Goal: Register for event/course

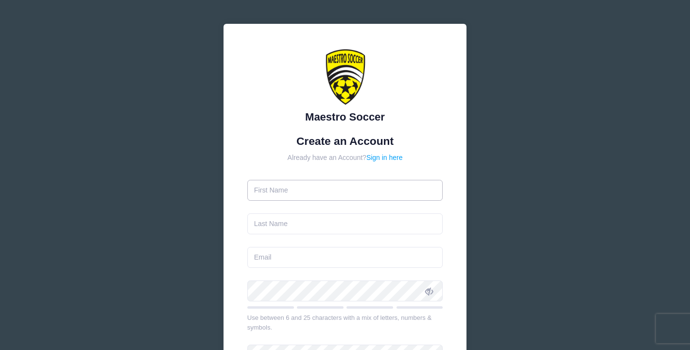
click at [320, 191] on input "text" at bounding box center [345, 190] width 196 height 21
type input "[PERSON_NAME]"
type input "[EMAIL_ADDRESS][DOMAIN_NAME]"
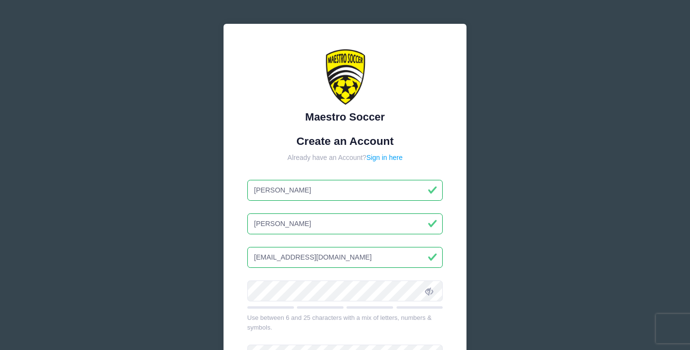
click at [277, 184] on input "[PERSON_NAME]" at bounding box center [345, 190] width 196 height 21
drag, startPoint x: 276, startPoint y: 196, endPoint x: 243, endPoint y: 188, distance: 33.6
click at [243, 188] on div "Maestro Soccer Create an Account Already have an Account? Sign in here [PERSON_…" at bounding box center [345, 253] width 243 height 458
type input "[PERSON_NAME]"
click at [411, 129] on div "Maestro Soccer Create an Account Already have an Account? Sign in here [PERSON_…" at bounding box center [345, 253] width 243 height 458
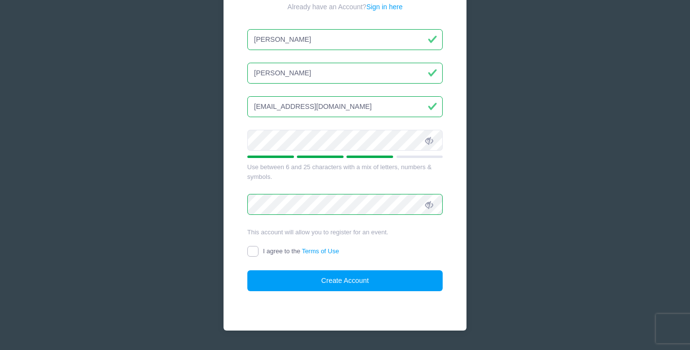
scroll to position [156, 0]
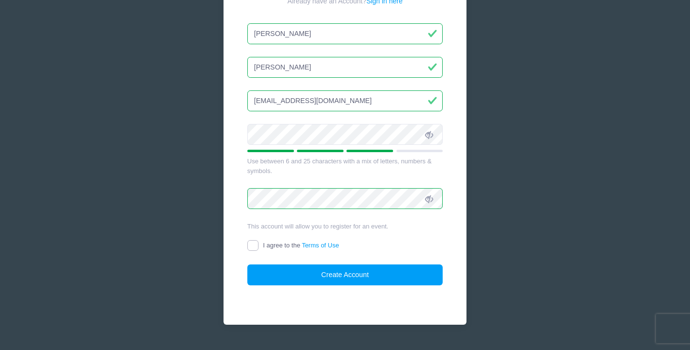
click at [253, 242] on input "I agree to the Terms of Use" at bounding box center [252, 245] width 11 height 11
checkbox input "true"
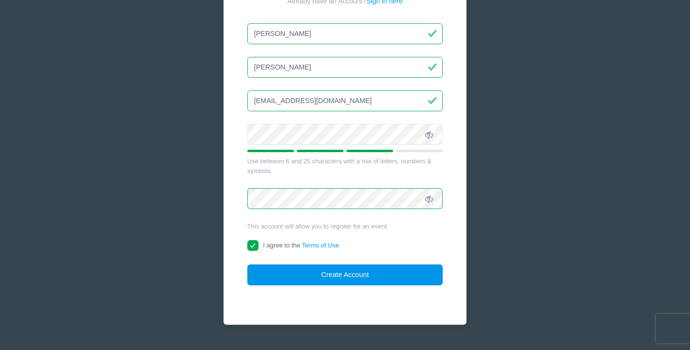
click at [358, 269] on button "Create Account" at bounding box center [345, 274] width 196 height 21
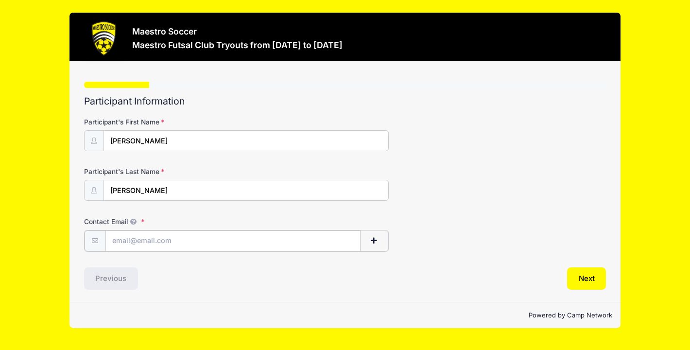
click at [160, 234] on input "Contact Email" at bounding box center [232, 240] width 255 height 21
type input "[EMAIL_ADDRESS][DOMAIN_NAME]"
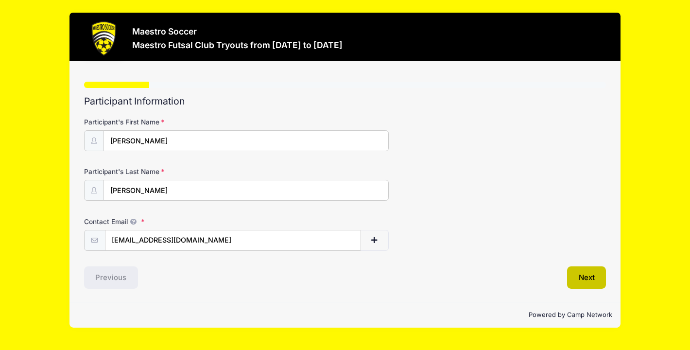
click at [598, 286] on button "Next" at bounding box center [586, 277] width 39 height 22
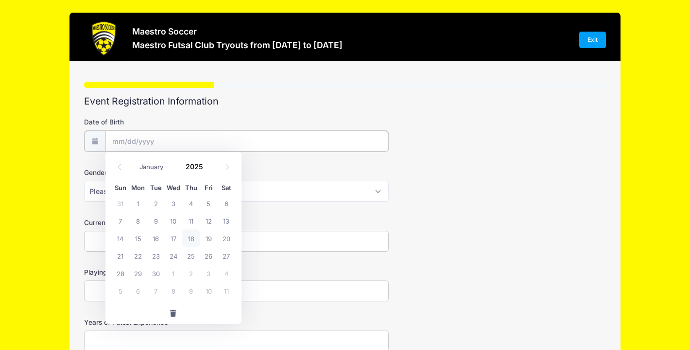
click at [220, 138] on input "Date of Birth" at bounding box center [246, 141] width 283 height 21
click at [229, 160] on span at bounding box center [227, 166] width 16 height 17
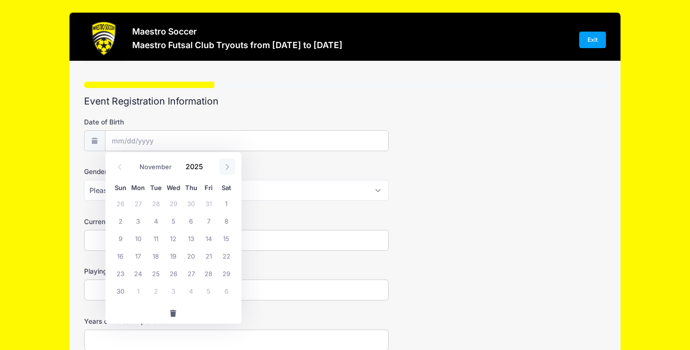
select select "11"
click at [122, 235] on span "14" at bounding box center [120, 237] width 17 height 17
type input "12/14/2025"
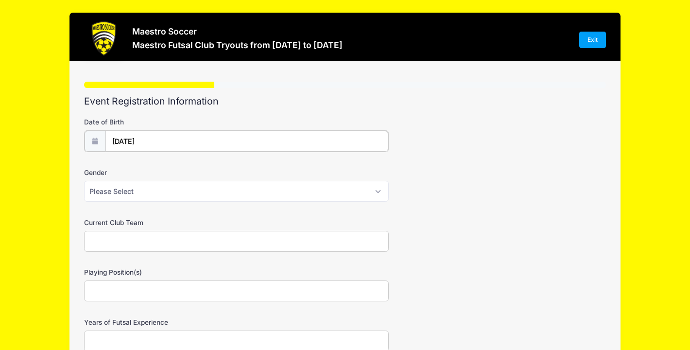
click at [152, 140] on input "12/14/2025" at bounding box center [246, 141] width 283 height 21
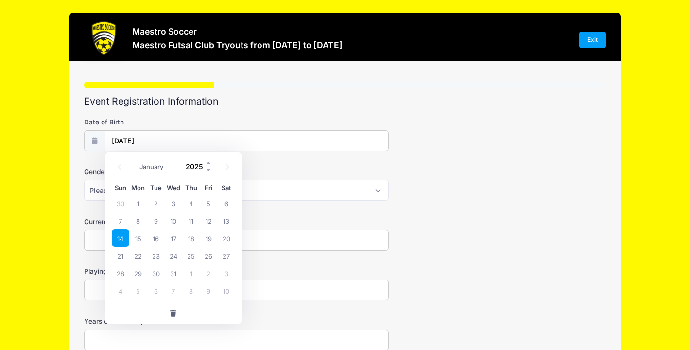
click at [198, 165] on input "2025" at bounding box center [197, 166] width 32 height 15
click at [209, 172] on span at bounding box center [209, 169] width 7 height 7
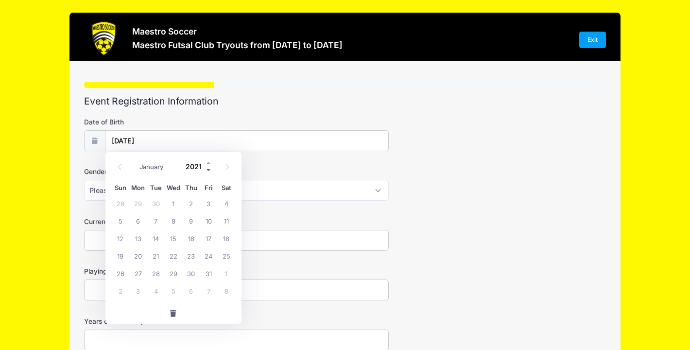
click at [209, 172] on span at bounding box center [209, 169] width 7 height 7
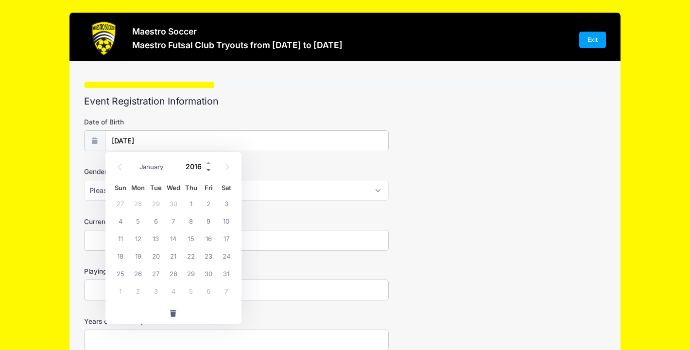
click at [209, 172] on span at bounding box center [209, 169] width 7 height 7
type input "2012"
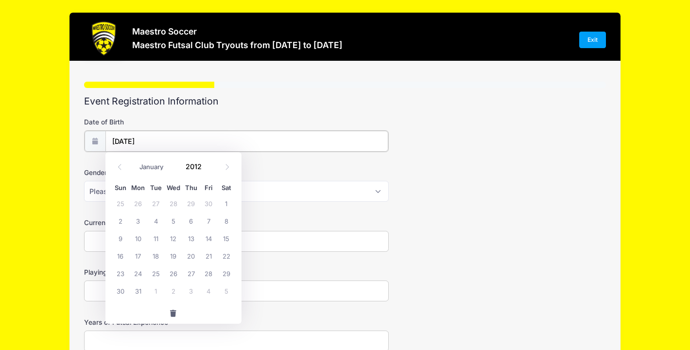
click at [249, 145] on input "12/14/2025" at bounding box center [246, 141] width 283 height 21
type input "2025"
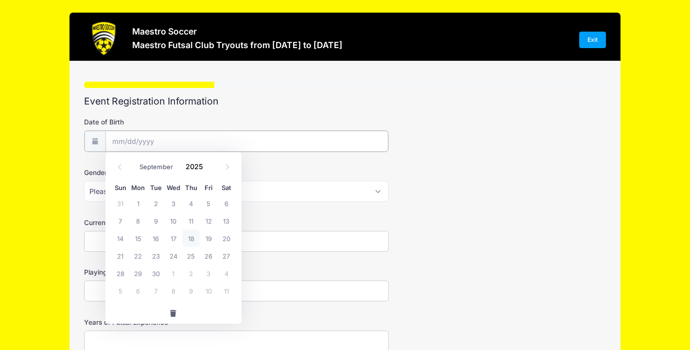
click at [135, 144] on input "Date of Birth" at bounding box center [246, 141] width 283 height 21
click at [114, 138] on input "Date of Birth" at bounding box center [246, 141] width 283 height 21
click at [173, 314] on span "button" at bounding box center [173, 313] width 9 height 7
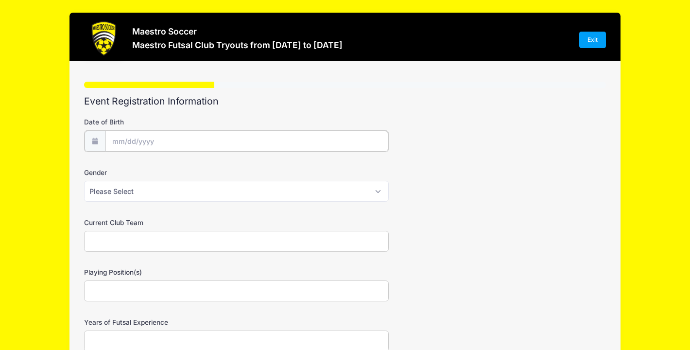
click at [119, 142] on input "Date of Birth" at bounding box center [246, 141] width 283 height 21
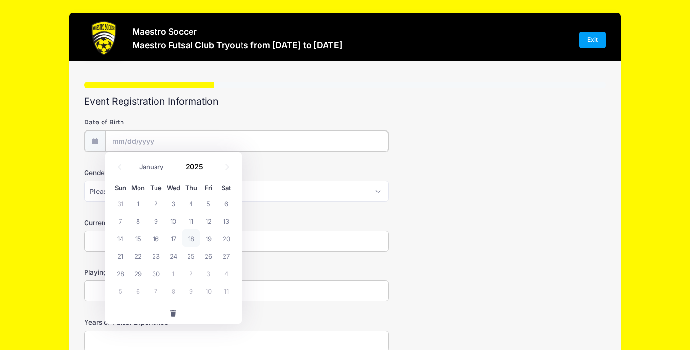
click at [120, 142] on input "Date of Birth" at bounding box center [246, 141] width 283 height 21
click at [117, 169] on icon at bounding box center [120, 167] width 6 height 6
click at [120, 168] on icon at bounding box center [120, 167] width 6 height 6
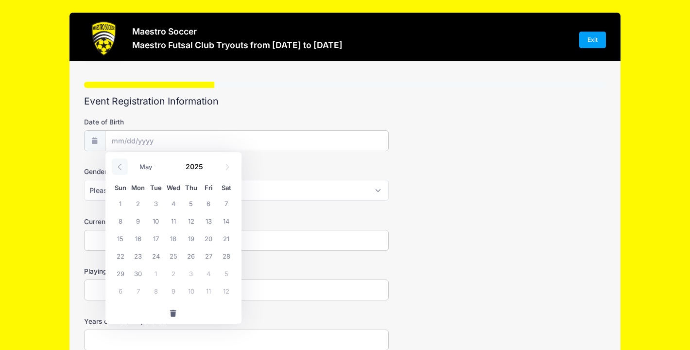
click at [120, 168] on icon at bounding box center [120, 167] width 6 height 6
select select "0"
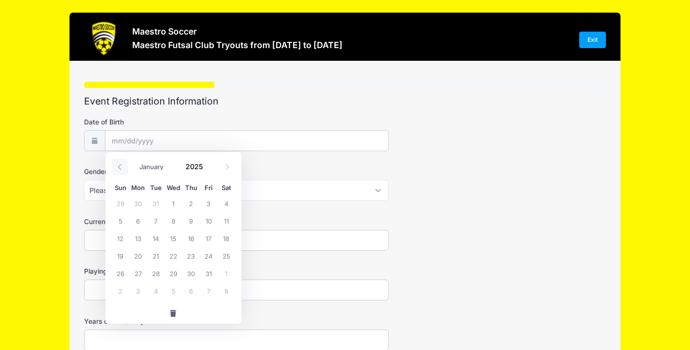
click at [120, 168] on icon at bounding box center [120, 167] width 6 height 6
type input "2024"
click at [120, 168] on icon at bounding box center [120, 167] width 6 height 6
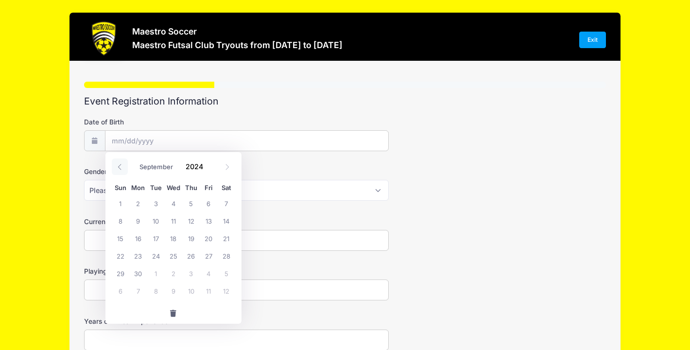
click at [120, 168] on icon at bounding box center [120, 167] width 6 height 6
select select "5"
click at [200, 168] on input "2024" at bounding box center [197, 166] width 32 height 15
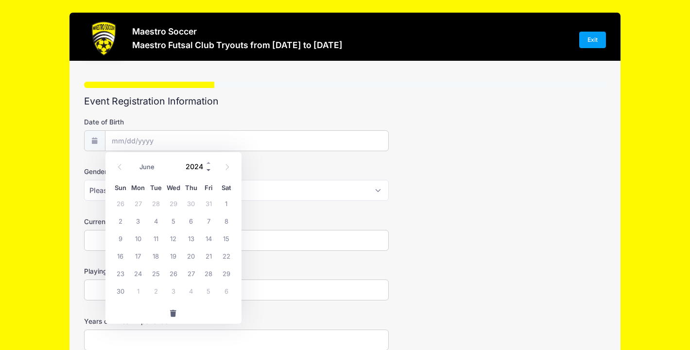
click at [207, 169] on span at bounding box center [209, 169] width 7 height 7
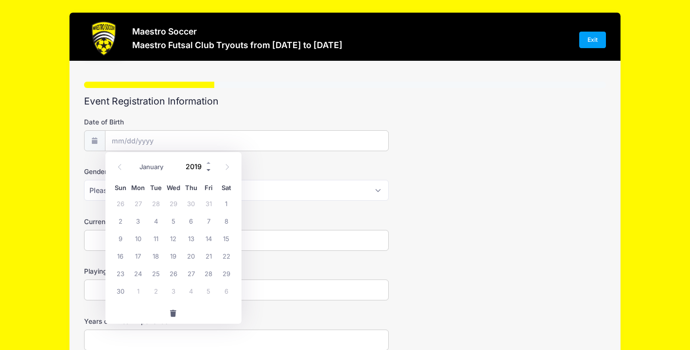
click at [207, 169] on span at bounding box center [209, 169] width 7 height 7
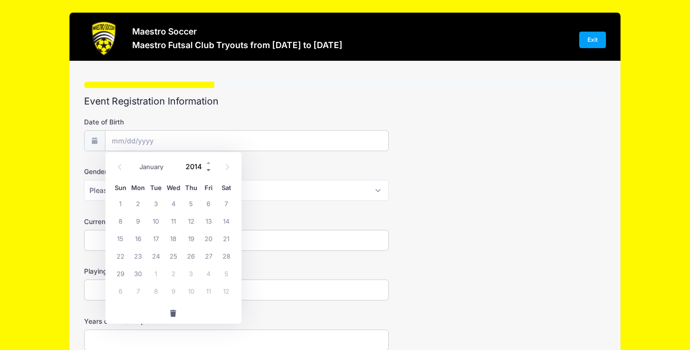
click at [207, 169] on span at bounding box center [209, 169] width 7 height 7
click at [207, 160] on span at bounding box center [209, 162] width 7 height 7
type input "2012"
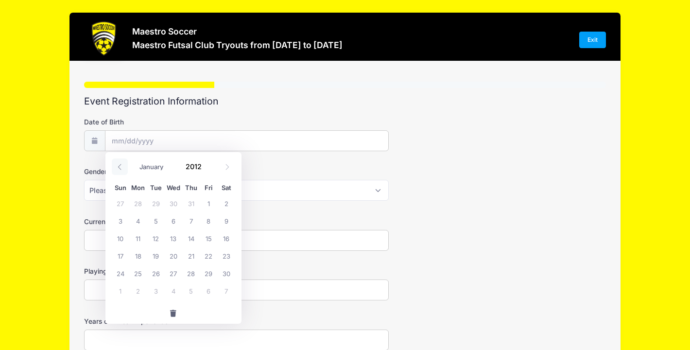
click at [121, 163] on span at bounding box center [120, 166] width 16 height 17
click at [120, 165] on icon at bounding box center [120, 167] width 6 height 6
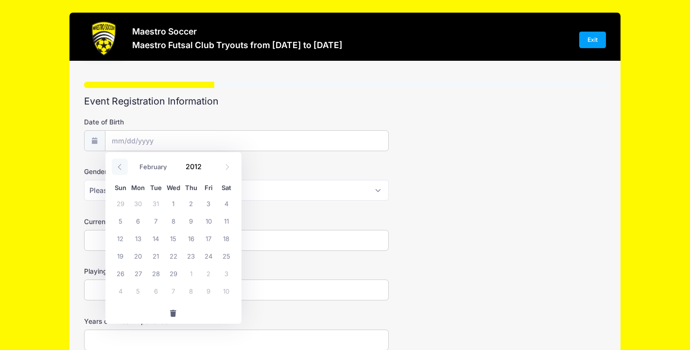
select select "0"
click at [120, 165] on icon at bounding box center [120, 167] width 6 height 6
type input "2011"
click at [120, 165] on icon at bounding box center [120, 167] width 6 height 6
click at [233, 166] on span at bounding box center [227, 166] width 16 height 17
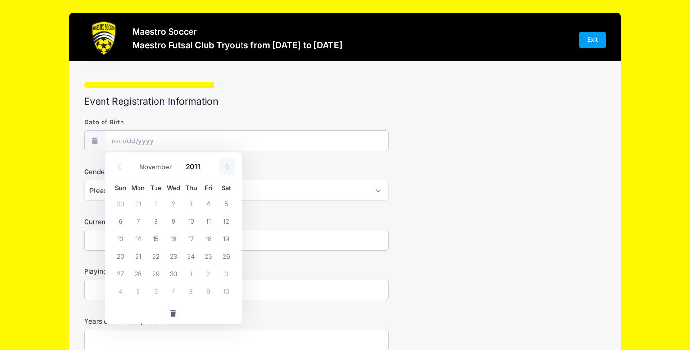
select select "11"
click at [233, 166] on span at bounding box center [227, 166] width 16 height 17
type input "2012"
select select "0"
click at [119, 164] on icon at bounding box center [120, 167] width 6 height 6
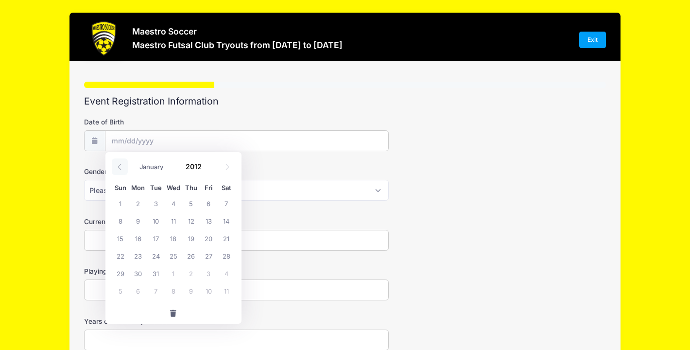
type input "2011"
select select "11"
click at [209, 162] on span at bounding box center [209, 162] width 7 height 7
type input "2012"
click at [207, 238] on span "14" at bounding box center [208, 237] width 17 height 17
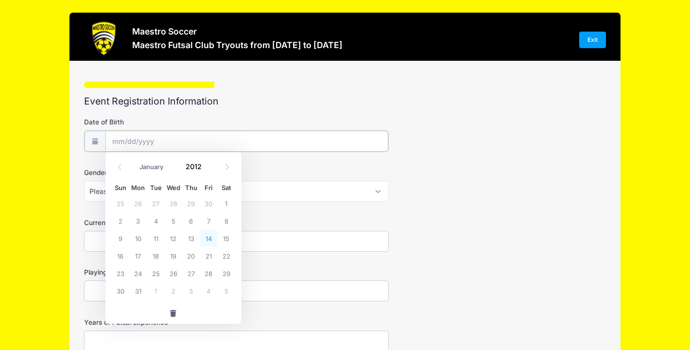
type input "[DATE]"
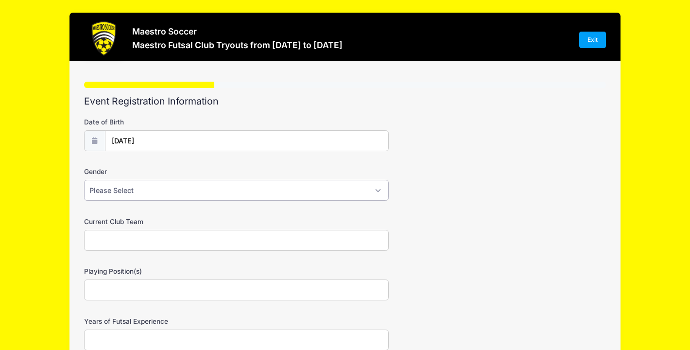
click at [156, 188] on select "Please Select Male Female Prefer not to say" at bounding box center [236, 190] width 305 height 21
select select "[DEMOGRAPHIC_DATA]"
click at [84, 180] on select "Please Select Male Female Prefer not to say" at bounding box center [236, 190] width 305 height 21
click at [150, 233] on input "Current Club Team" at bounding box center [236, 240] width 305 height 21
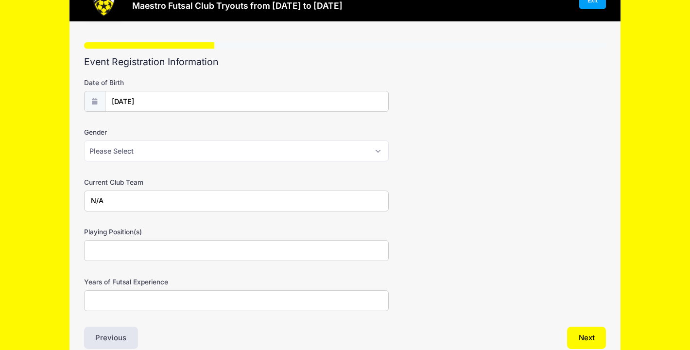
scroll to position [62, 0]
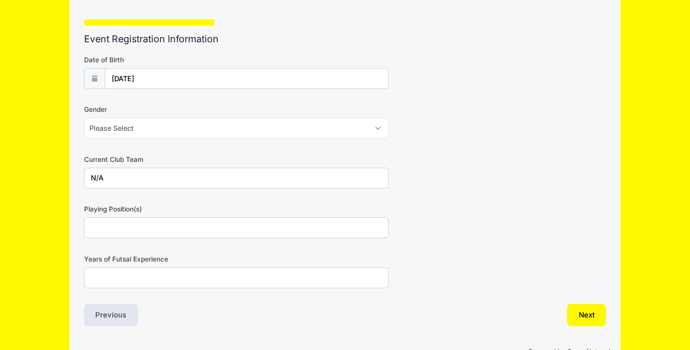
type input "N/A"
click at [123, 229] on input "Playing Position(s)" at bounding box center [236, 227] width 305 height 21
type input "Right wing & Strijer"
click at [122, 280] on input "Years of Futsal Experience" at bounding box center [236, 277] width 305 height 21
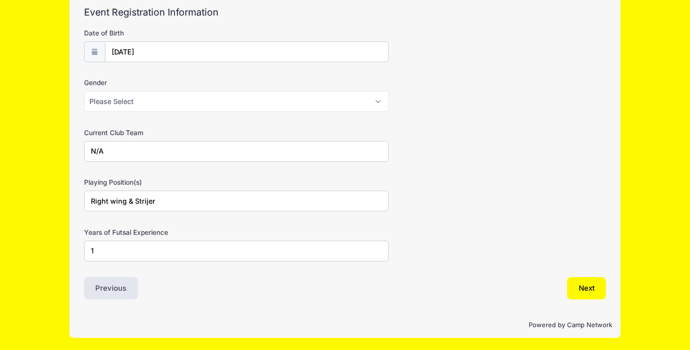
type input "1"
click at [175, 197] on input "Right wing & Strijer" at bounding box center [236, 200] width 305 height 21
type input "Right wing & Striker"
click at [599, 297] on button "Next" at bounding box center [586, 288] width 39 height 22
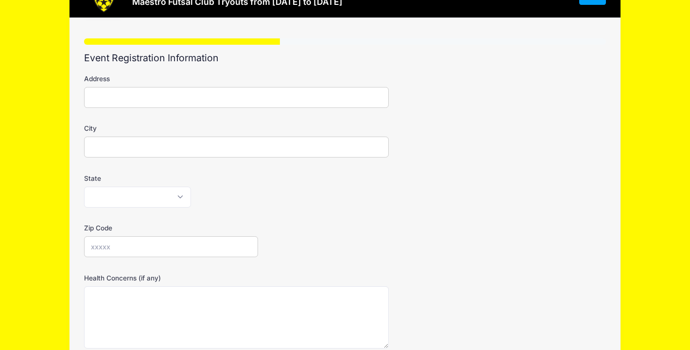
scroll to position [0, 0]
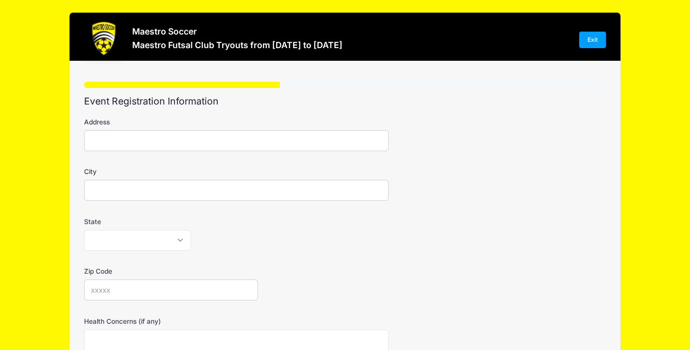
click at [269, 135] on input "Address" at bounding box center [236, 140] width 305 height 21
type input "1 RAVINE CT"
type input "SCOTCH PLAINS"
select select "NJ"
type input "07076"
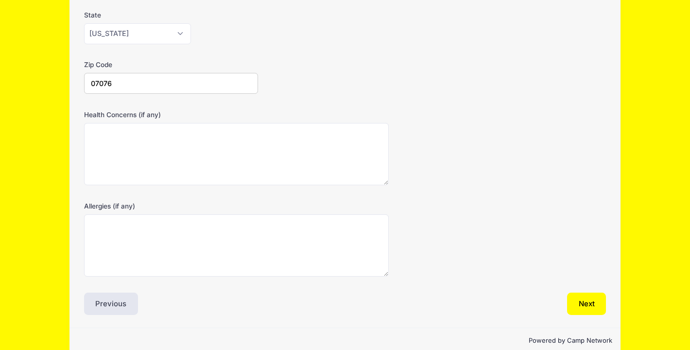
scroll to position [222, 0]
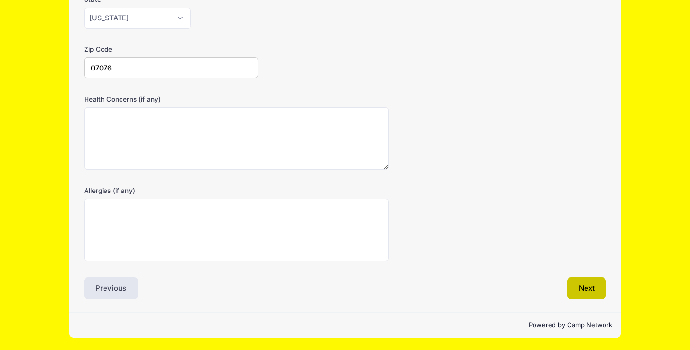
click at [597, 282] on button "Next" at bounding box center [586, 288] width 39 height 22
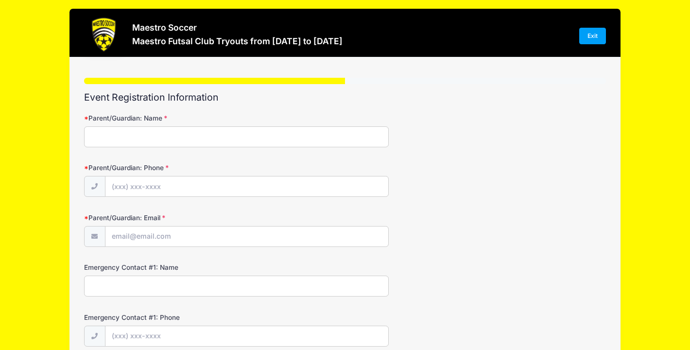
scroll to position [0, 0]
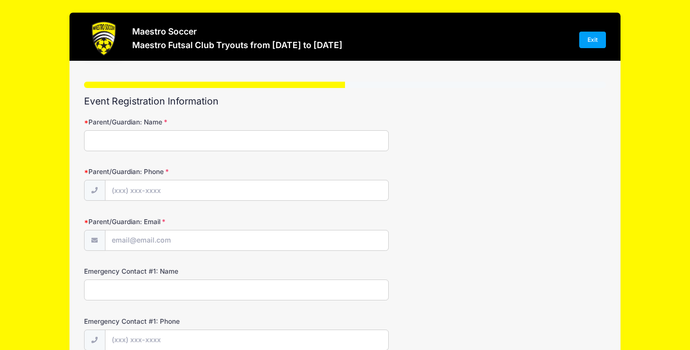
click at [236, 133] on input "Parent/Guardian: Name" at bounding box center [236, 140] width 305 height 21
type input "[PERSON_NAME]"
type input "jprussman@spfk12.org"
click at [179, 186] on input "Parent/Guardian: Phone" at bounding box center [246, 190] width 283 height 21
type input "[PHONE_NUMBER]"
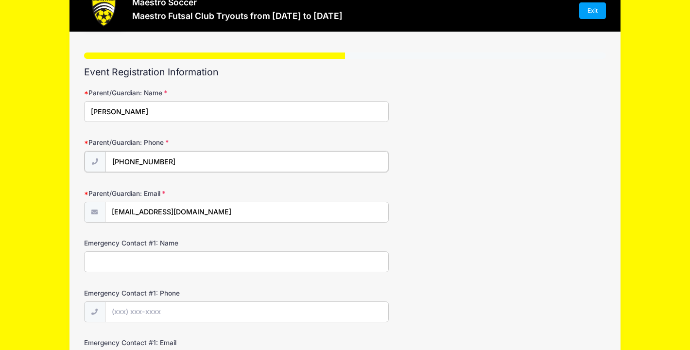
scroll to position [30, 0]
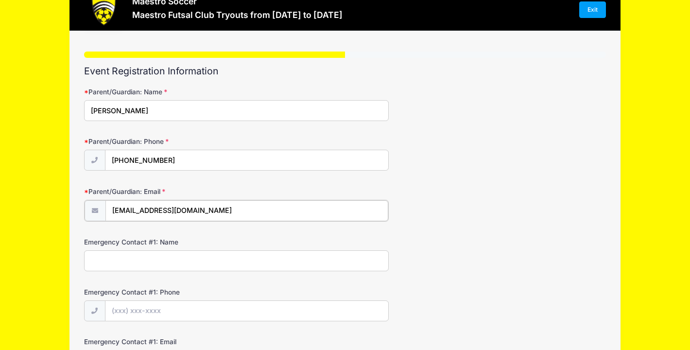
click at [196, 209] on input "jprussman@spfk12.org" at bounding box center [246, 210] width 283 height 21
type input "[EMAIL_ADDRESS][DOMAIN_NAME]"
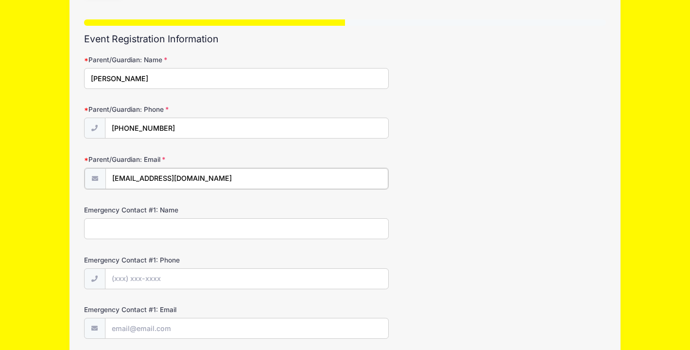
scroll to position [66, 0]
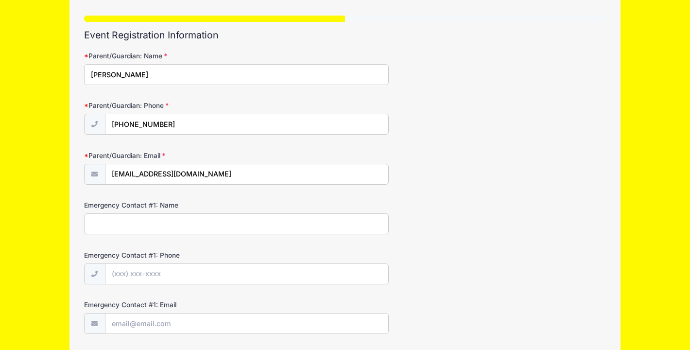
click at [208, 231] on input "Emergency Contact #1: Name" at bounding box center [236, 223] width 305 height 21
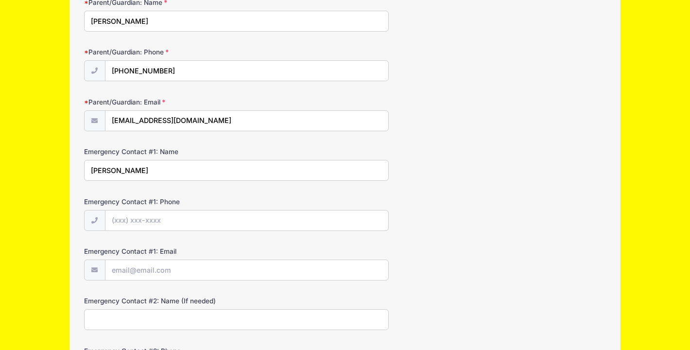
scroll to position [121, 0]
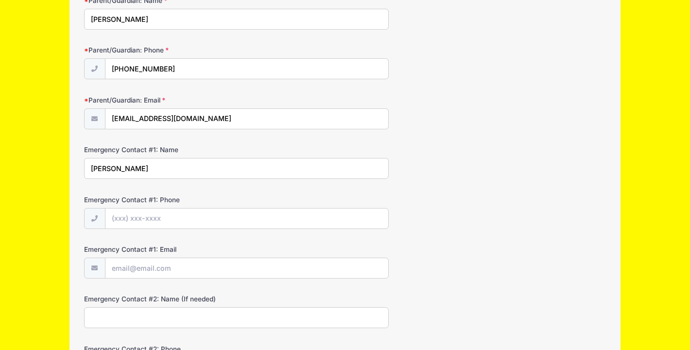
type input "[PERSON_NAME]"
click at [199, 228] on form "Parent/Guardian: Name Jessica Prussman Parent/Guardian: Phone (732) 675-1349 Pa…" at bounding box center [345, 212] width 522 height 432
click at [198, 214] on input "Emergency Contact #1: Phone" at bounding box center [246, 218] width 283 height 21
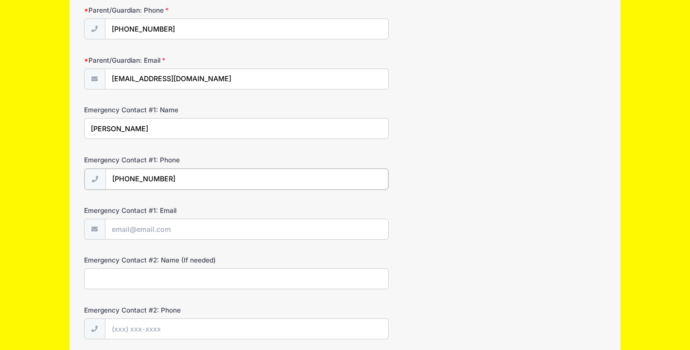
scroll to position [163, 0]
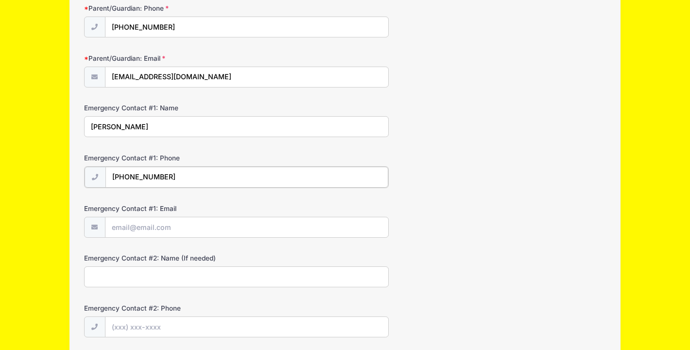
type input "[PHONE_NUMBER]"
click at [180, 230] on input "Emergency Contact #1: Email" at bounding box center [246, 226] width 283 height 21
click at [164, 229] on input "Emergency Contact #1: Email" at bounding box center [246, 226] width 283 height 21
type input "[EMAIL_ADDRESS][DOMAIN_NAME]"
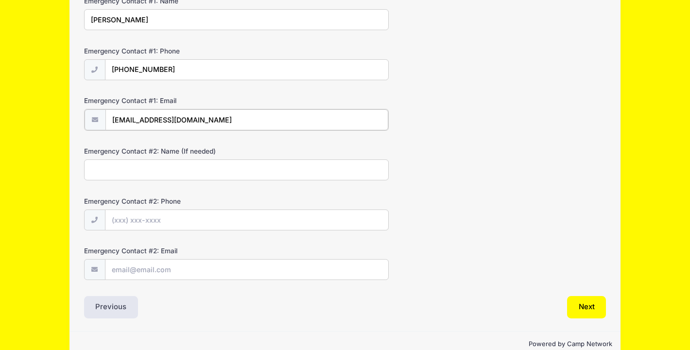
scroll to position [271, 0]
click at [177, 164] on input "Emergency Contact #2: Name (If needed)" at bounding box center [236, 168] width 305 height 21
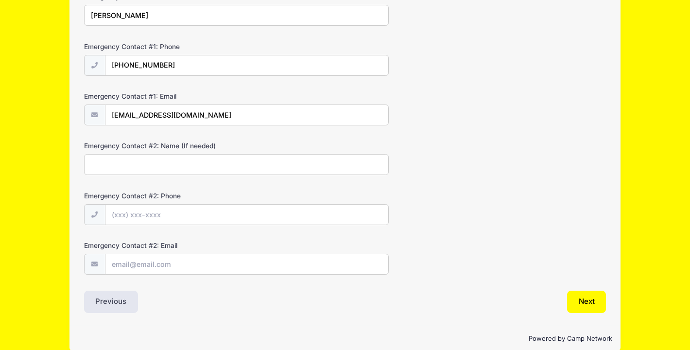
scroll to position [288, 0]
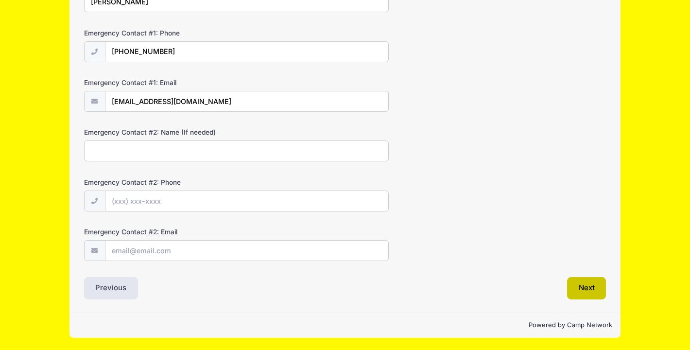
click at [585, 290] on button "Next" at bounding box center [586, 288] width 39 height 22
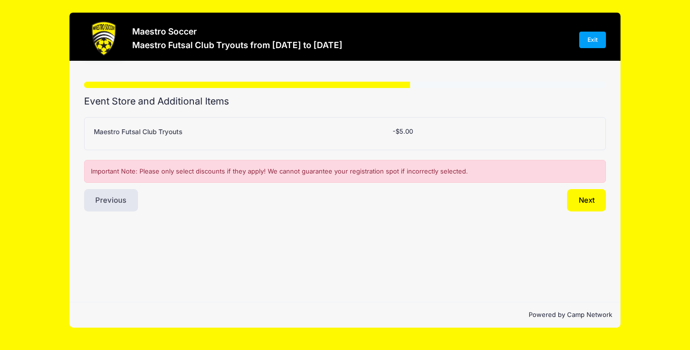
scroll to position [0, 0]
click at [581, 193] on button "Next" at bounding box center [586, 200] width 39 height 22
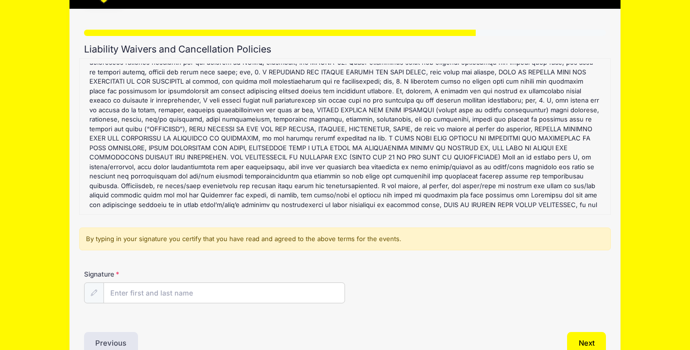
scroll to position [107, 0]
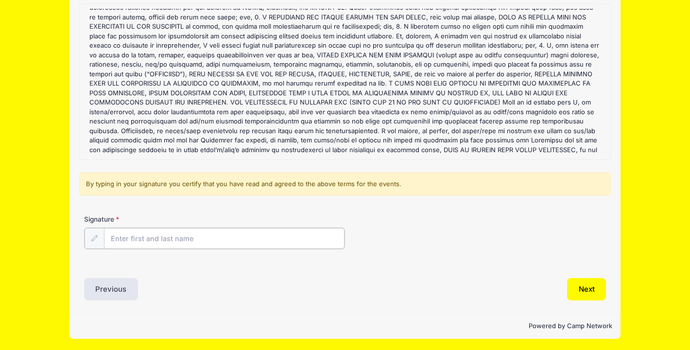
click at [120, 241] on input "Signature" at bounding box center [224, 238] width 241 height 21
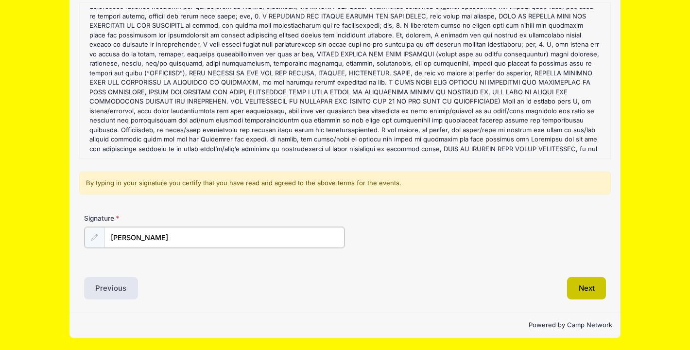
type input "[PERSON_NAME]"
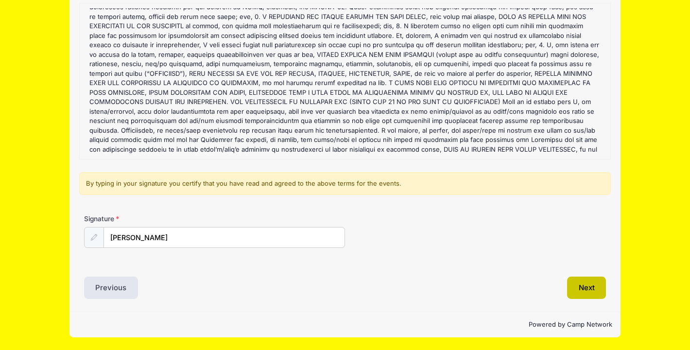
scroll to position [107, 0]
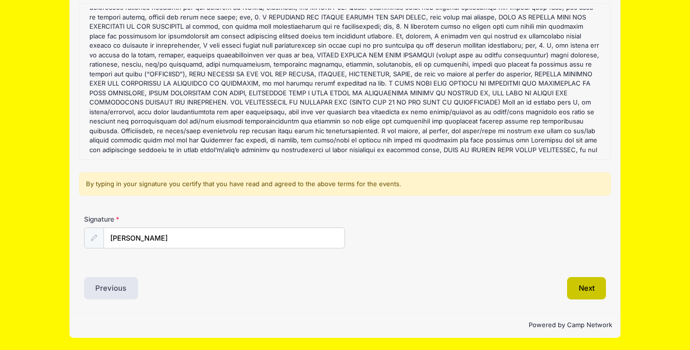
click at [591, 288] on button "Next" at bounding box center [586, 288] width 39 height 22
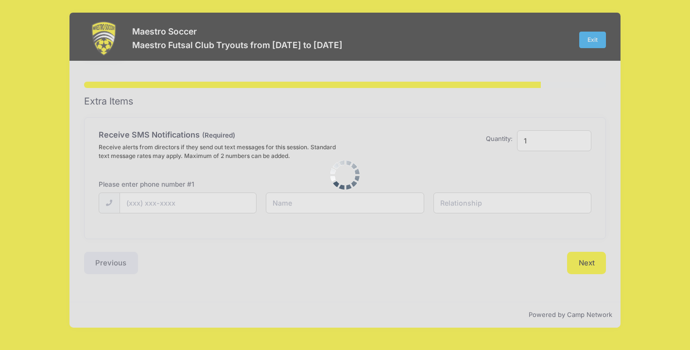
scroll to position [0, 0]
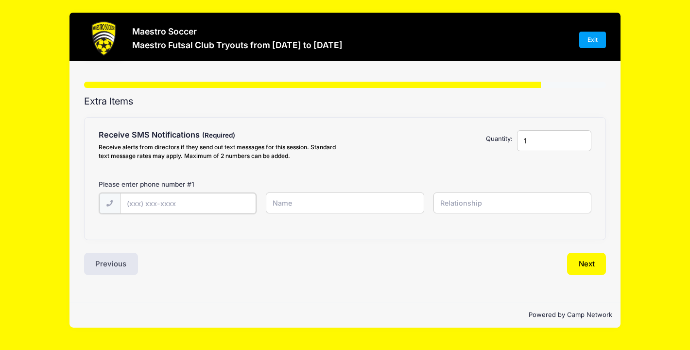
click at [231, 203] on input "text" at bounding box center [188, 203] width 136 height 21
type input "[PHONE_NUMBER]"
drag, startPoint x: 362, startPoint y: 204, endPoint x: 223, endPoint y: 203, distance: 139.5
click at [223, 203] on div "(732) 675-1349 Ella and Noah Prussman" at bounding box center [345, 209] width 502 height 34
type input "[PERSON_NAME]"
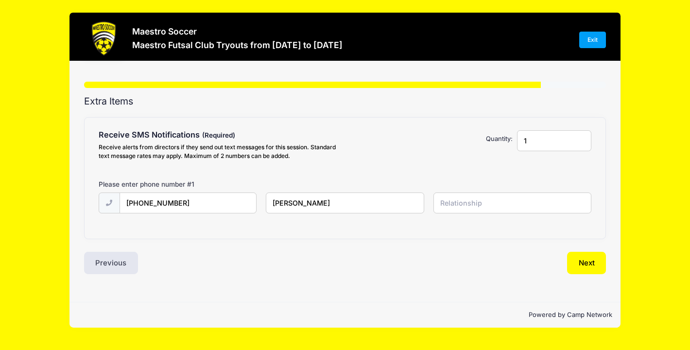
click at [484, 194] on input "text" at bounding box center [512, 202] width 158 height 21
type input "Mother"
click at [581, 260] on button "Next" at bounding box center [586, 263] width 39 height 22
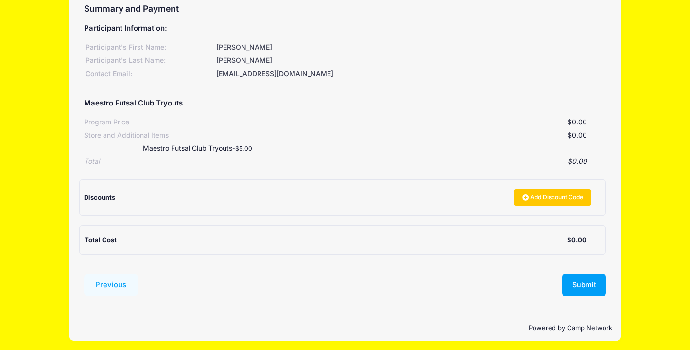
scroll to position [95, 0]
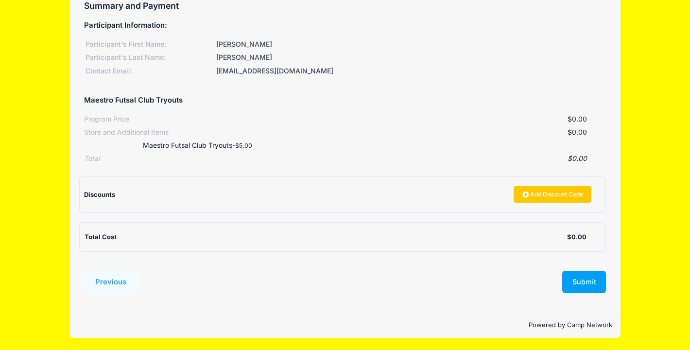
click at [597, 293] on form "Previous Submit Pay for Registration" at bounding box center [345, 285] width 522 height 29
click at [599, 281] on button "Submit" at bounding box center [584, 282] width 44 height 22
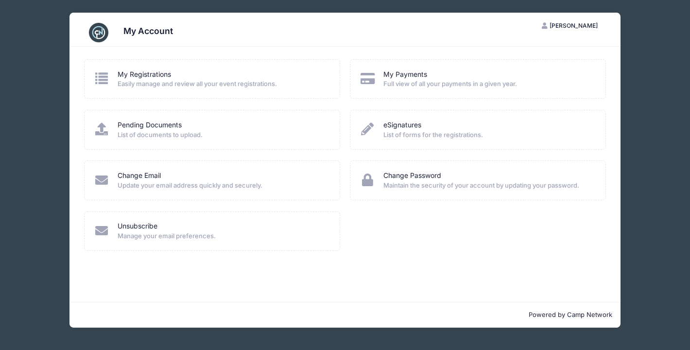
click at [184, 91] on div "My Registrations Easily manage and review all your event registrations." at bounding box center [212, 78] width 257 height 39
click at [185, 83] on span "Easily manage and review all your event registrations." at bounding box center [222, 84] width 209 height 10
click at [75, 72] on div "My Registrations Easily manage and review all your event registrations. My Paym…" at bounding box center [344, 174] width 551 height 255
click at [110, 77] on div "My Registrations Easily manage and review all your event registrations." at bounding box center [212, 78] width 237 height 19
click at [93, 80] on div "My Registrations Easily manage and review all your event registrations." at bounding box center [212, 78] width 257 height 39
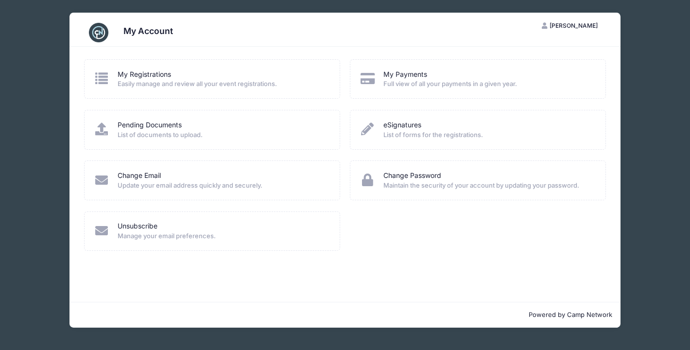
click at [93, 80] on div "My Registrations Easily manage and review all your event registrations." at bounding box center [212, 78] width 257 height 39
click at [136, 82] on span "Easily manage and review all your event registrations." at bounding box center [222, 84] width 209 height 10
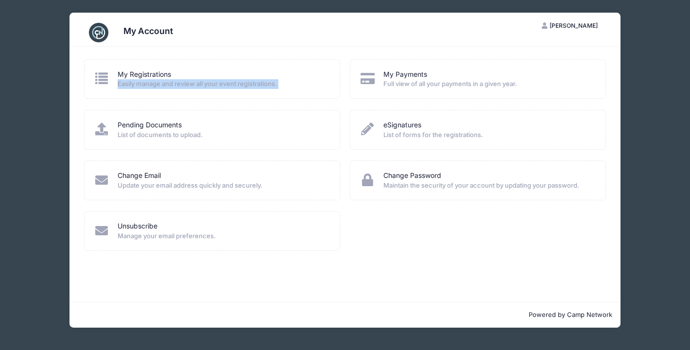
click at [136, 82] on span "Easily manage and review all your event registrations." at bounding box center [222, 84] width 209 height 10
click at [102, 78] on icon at bounding box center [102, 78] width 16 height 13
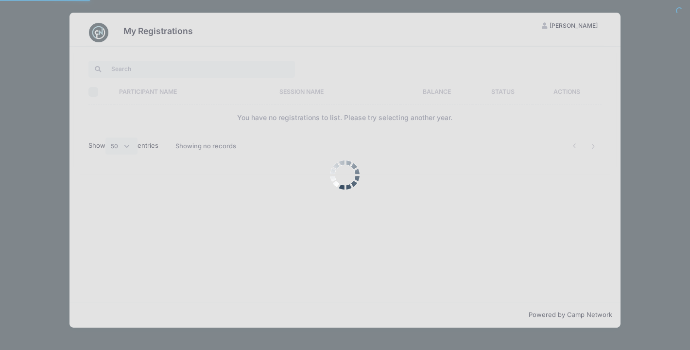
select select "50"
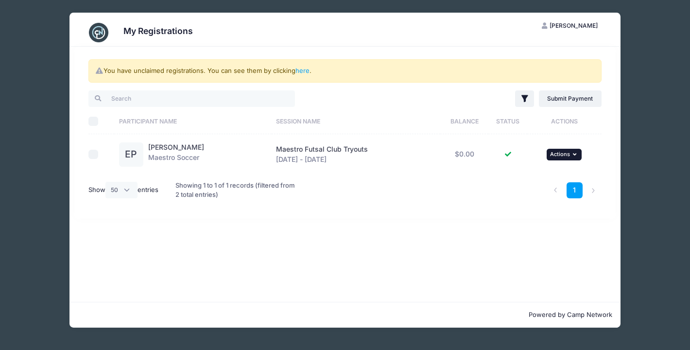
click at [562, 151] on span "Actions" at bounding box center [560, 154] width 20 height 7
click at [552, 171] on link "View Registration" at bounding box center [533, 176] width 88 height 18
